Goal: Navigation & Orientation: Understand site structure

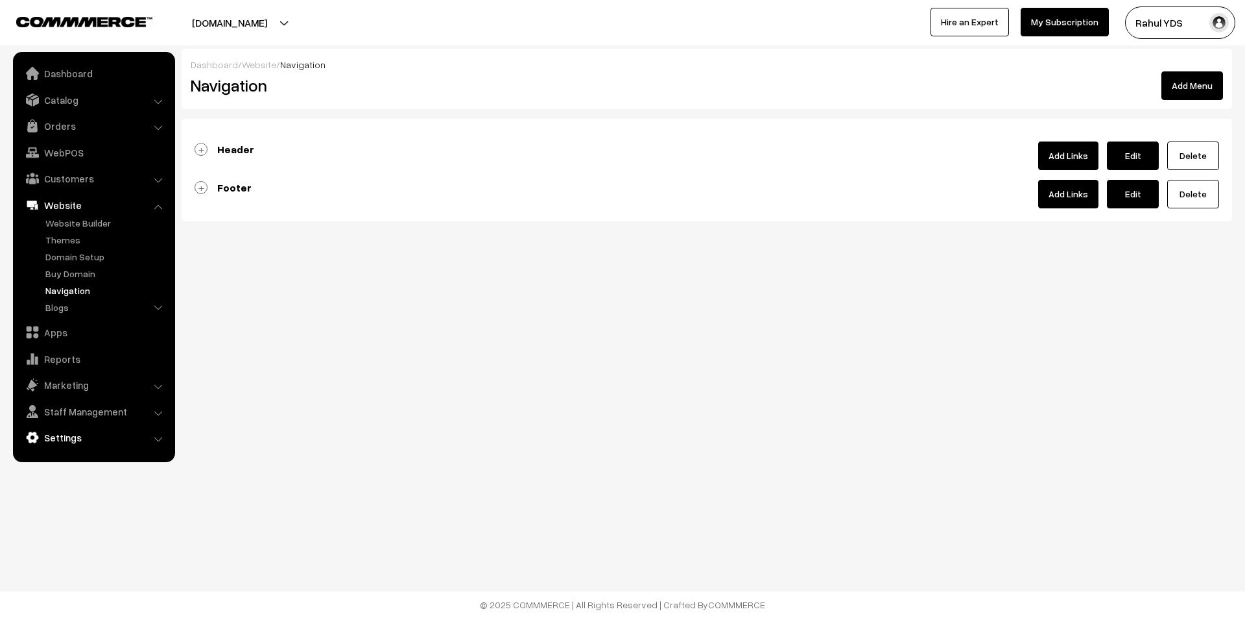
click at [64, 434] on link "Settings" at bounding box center [93, 437] width 154 height 23
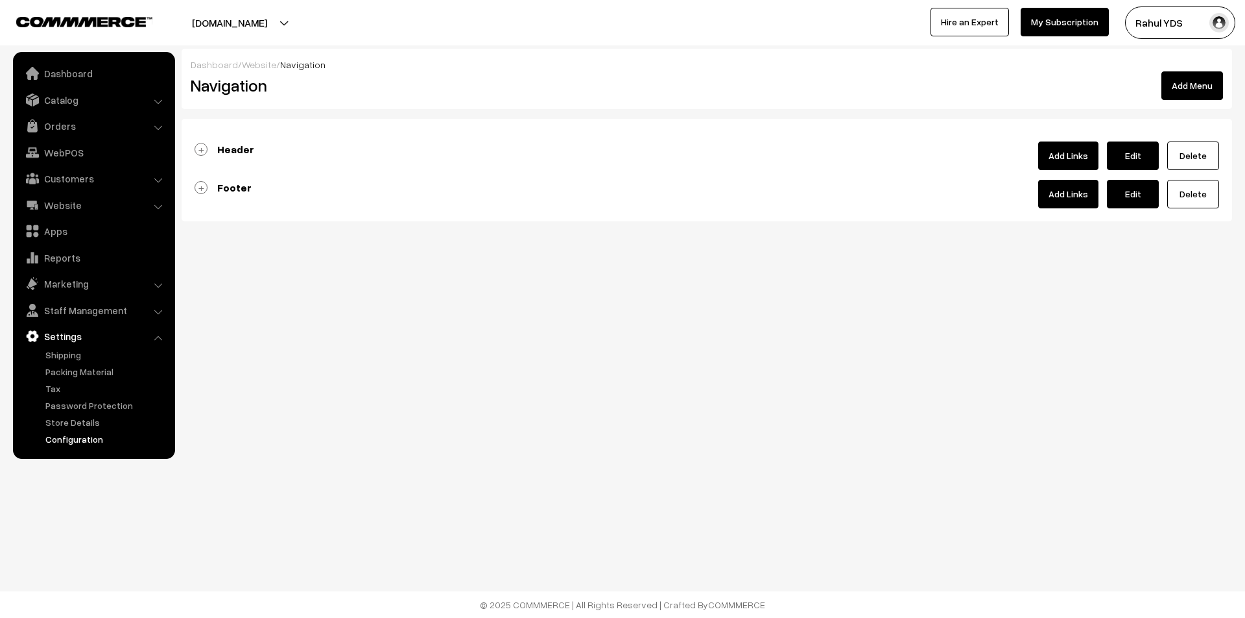
click at [55, 433] on link "Configuration" at bounding box center [106, 439] width 128 height 14
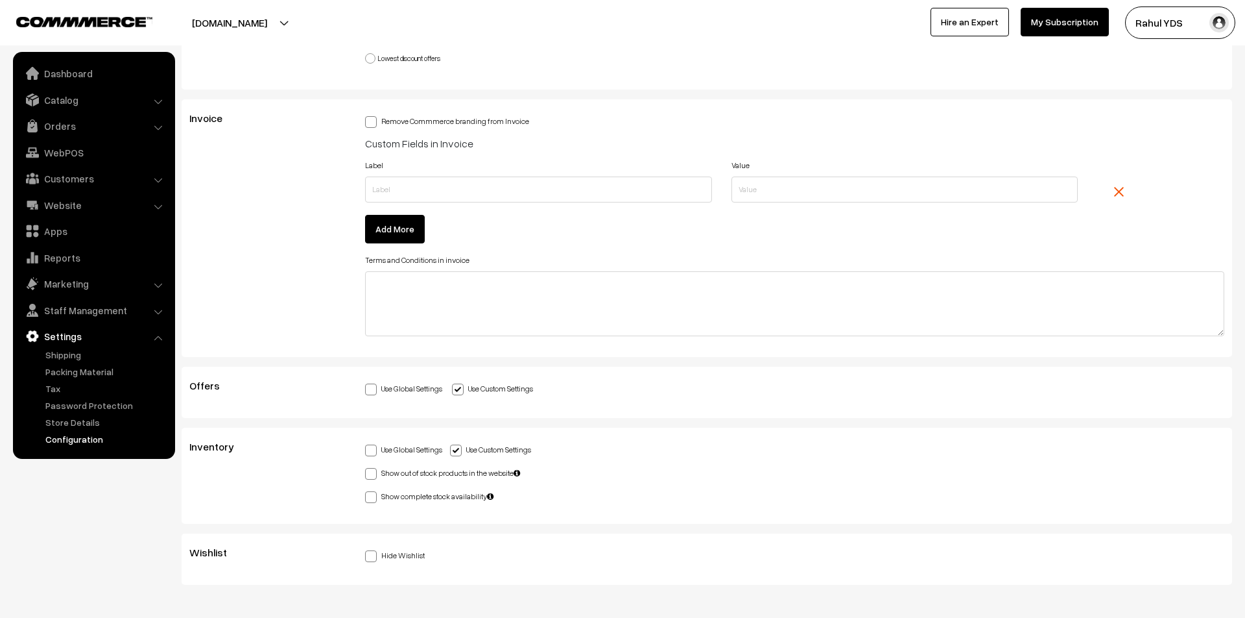
scroll to position [3237, 0]
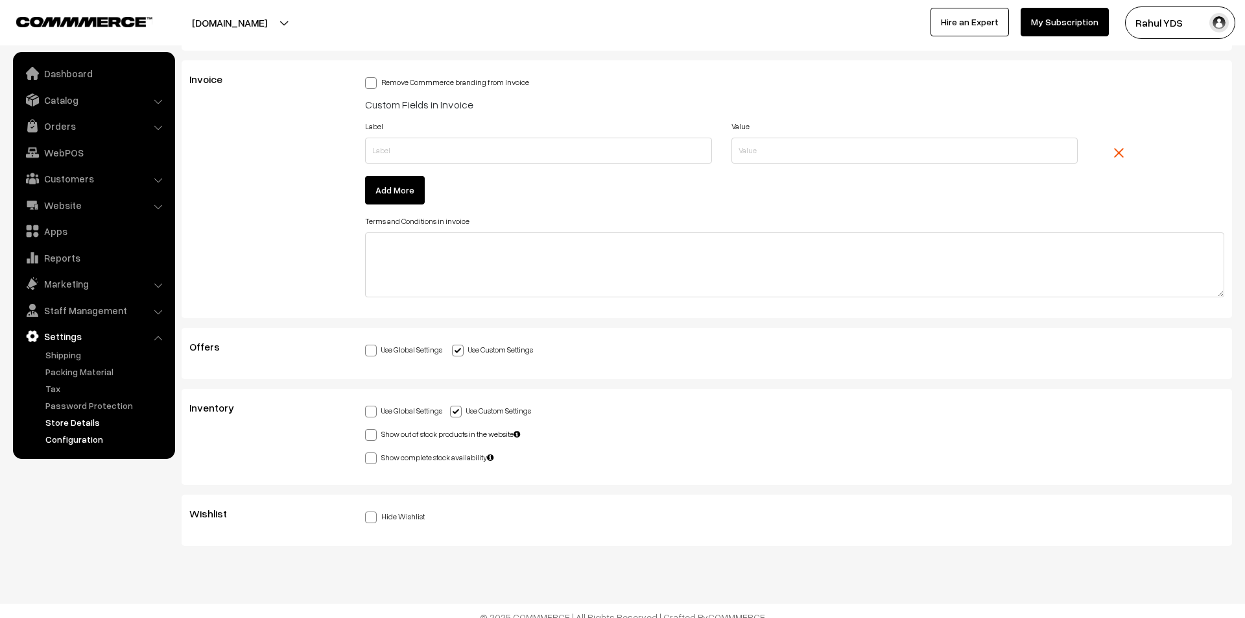
click at [58, 419] on link "Store Details" at bounding box center [106, 422] width 128 height 14
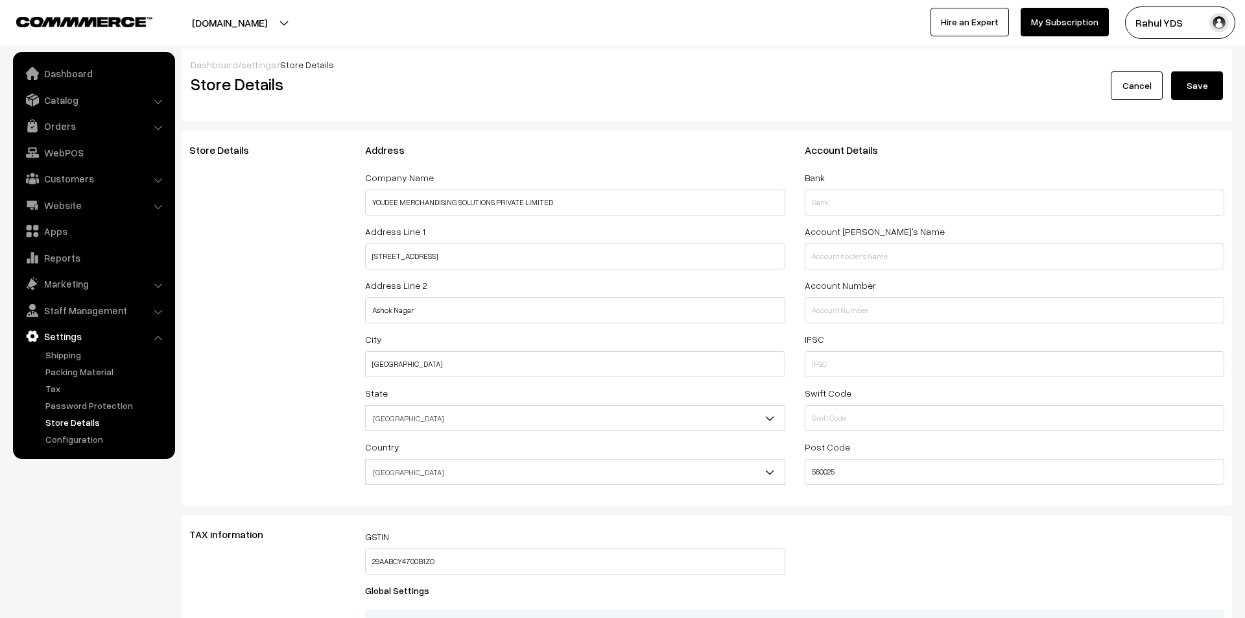
select select "99"
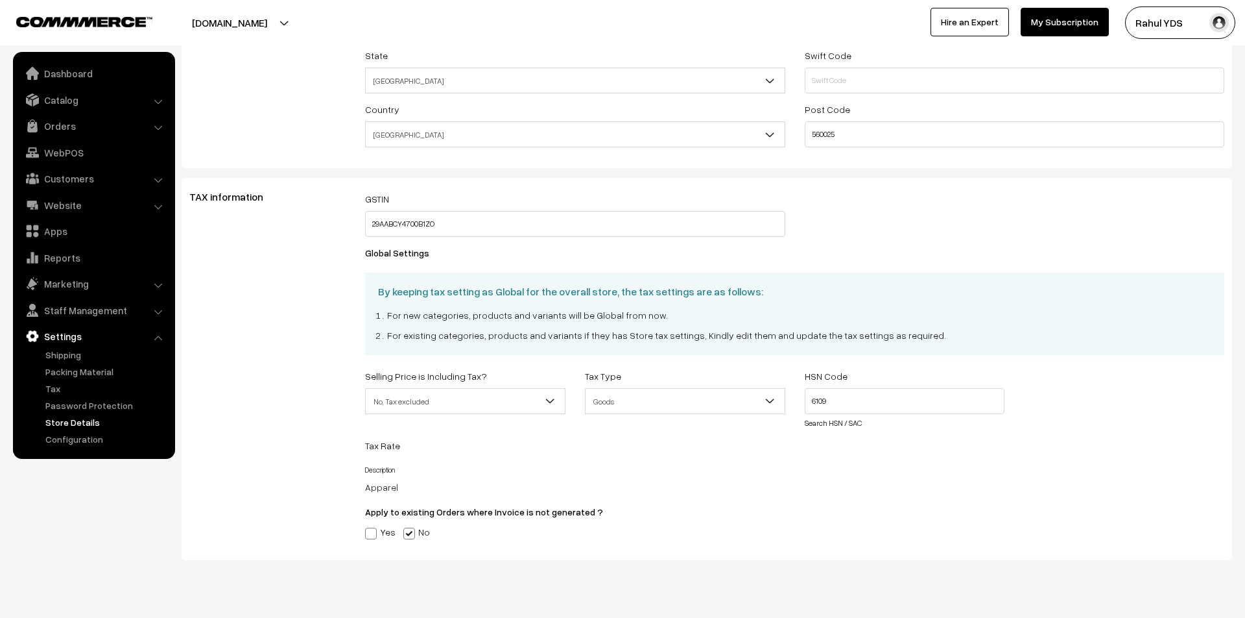
scroll to position [359, 0]
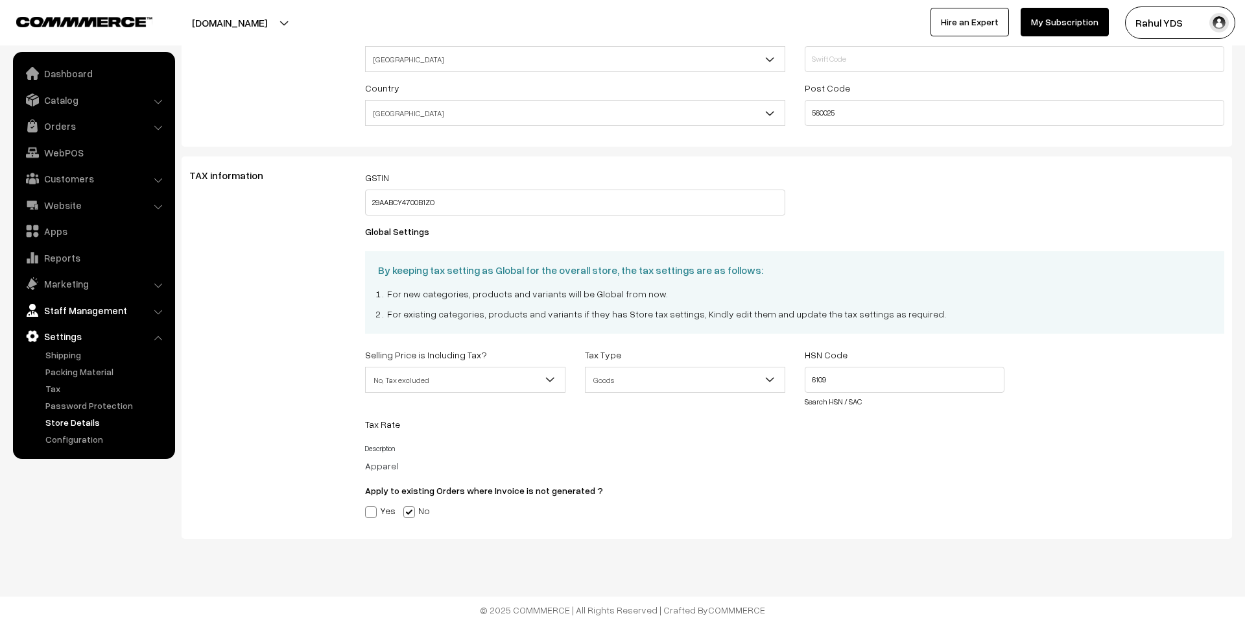
click at [67, 304] on link "Staff Management" at bounding box center [93, 309] width 154 height 23
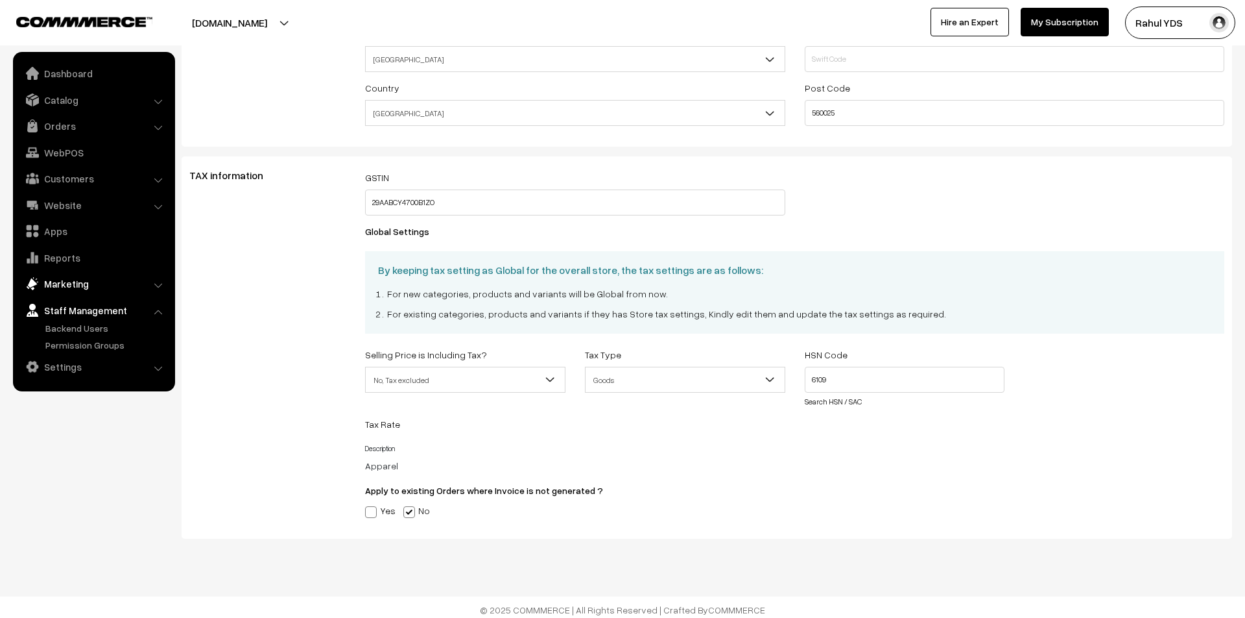
click at [62, 280] on link "Marketing" at bounding box center [93, 283] width 154 height 23
click at [55, 318] on link "SMS and Email" at bounding box center [106, 319] width 128 height 14
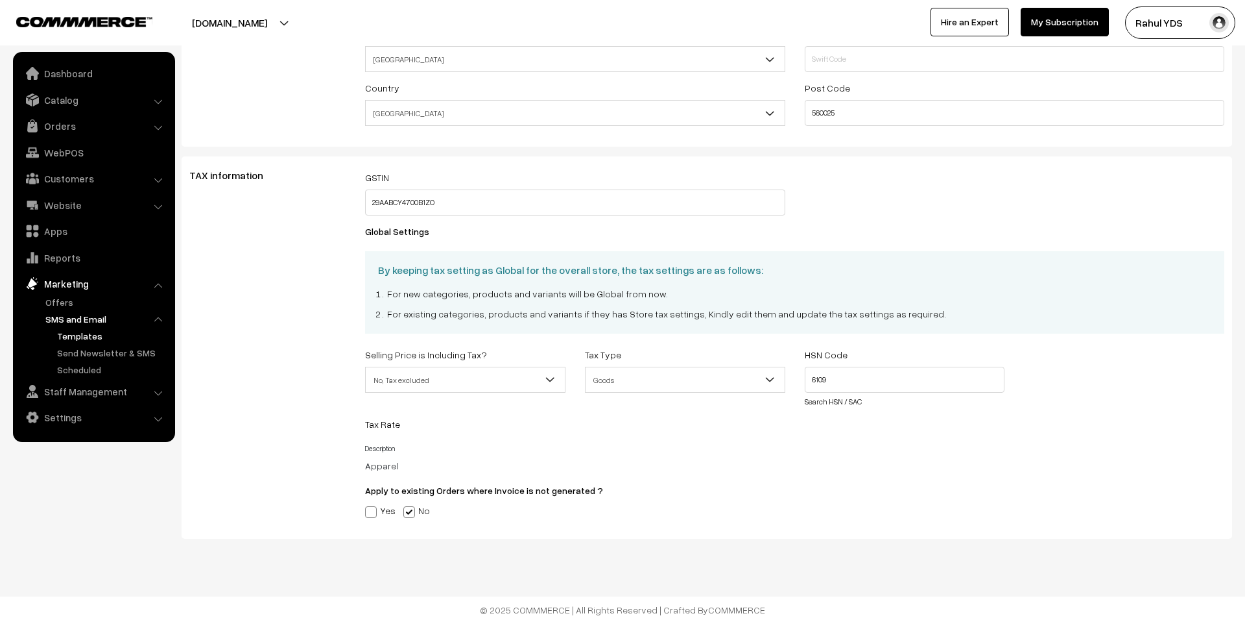
click at [74, 340] on link "Templates" at bounding box center [112, 336] width 117 height 14
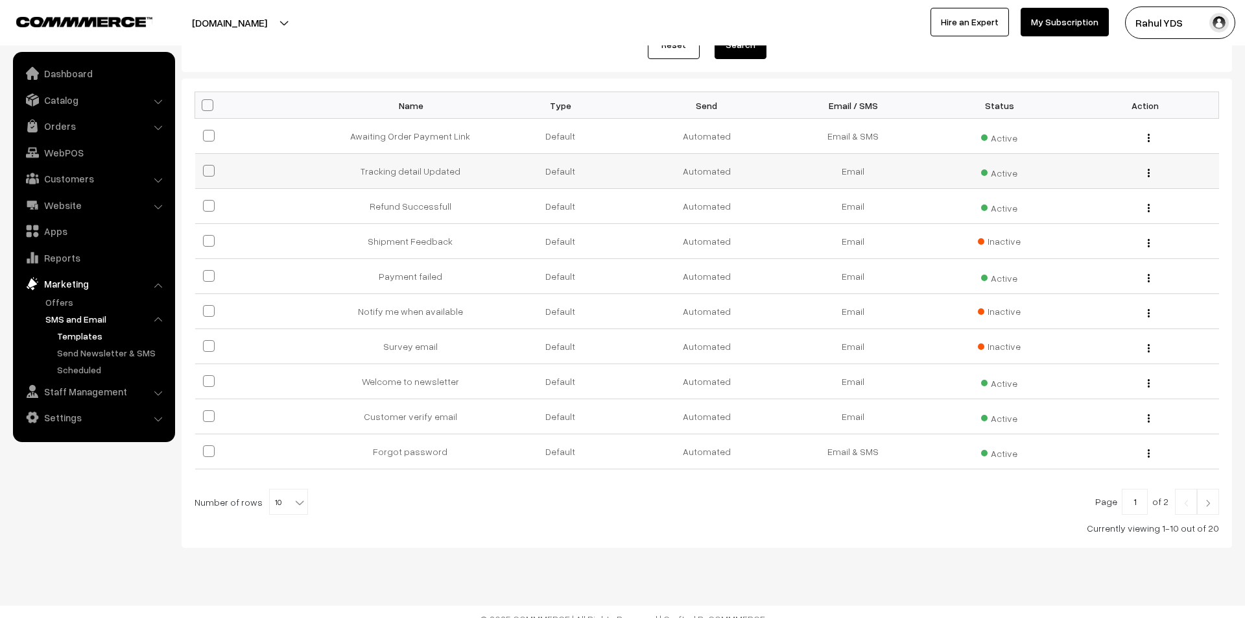
scroll to position [182, 0]
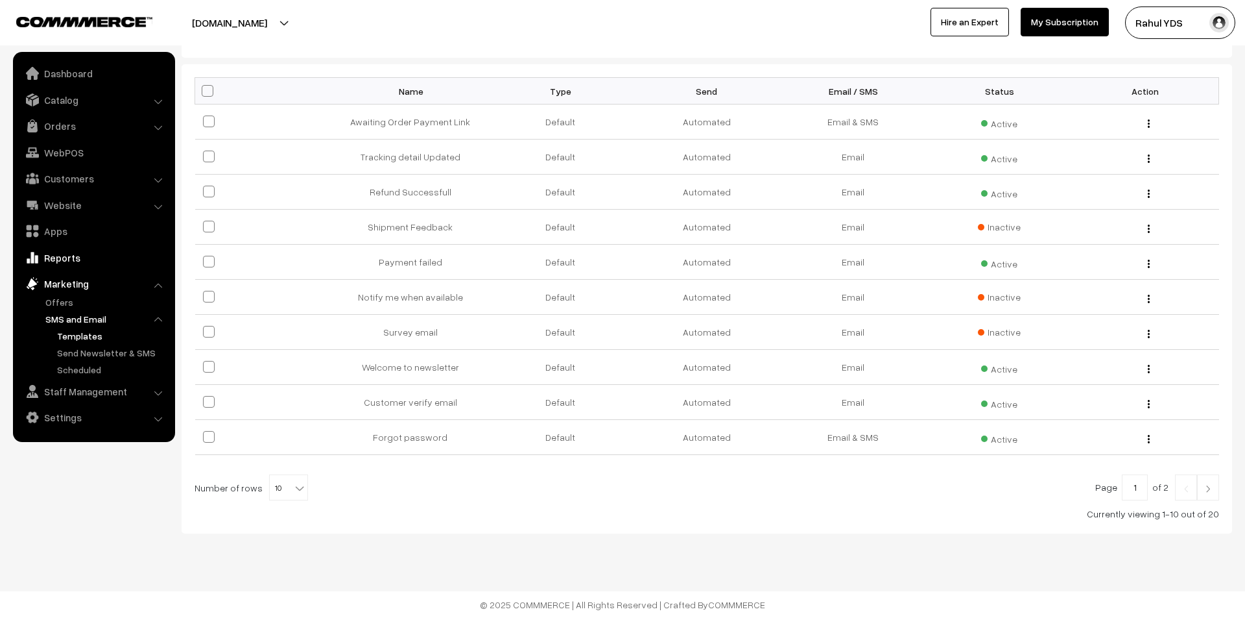
click at [66, 256] on link "Reports" at bounding box center [93, 257] width 154 height 23
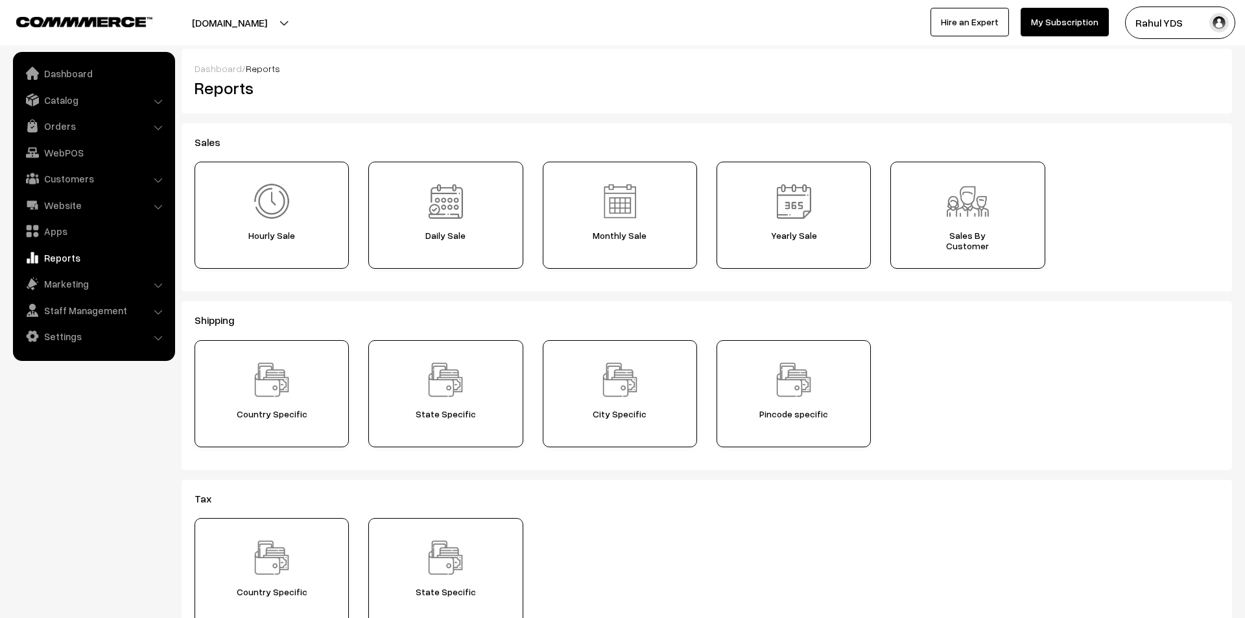
click at [64, 228] on link "Apps" at bounding box center [93, 230] width 154 height 23
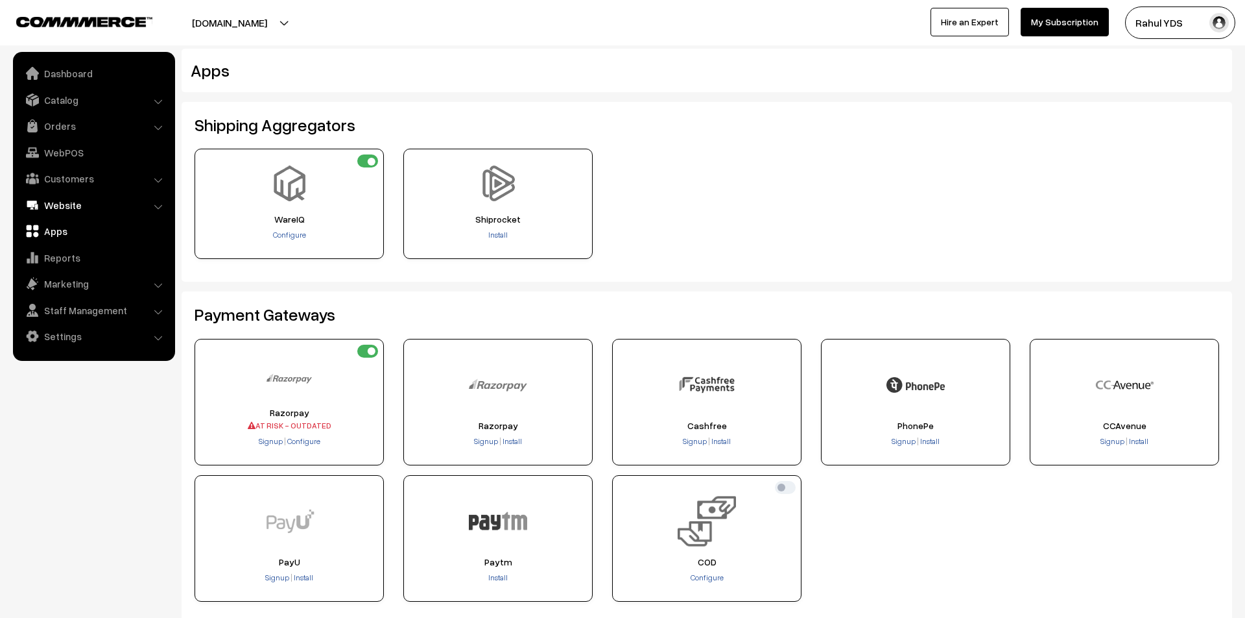
click at [67, 199] on link "Website" at bounding box center [93, 204] width 154 height 23
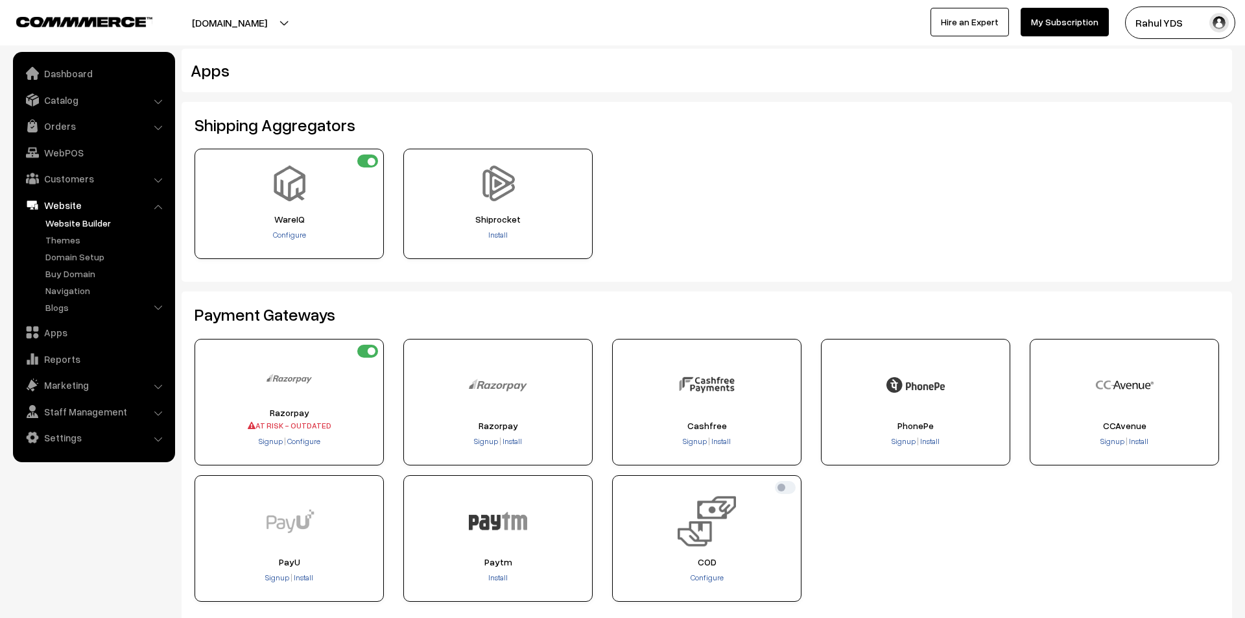
click at [62, 224] on link "Website Builder" at bounding box center [106, 223] width 128 height 14
